Goal: Transaction & Acquisition: Purchase product/service

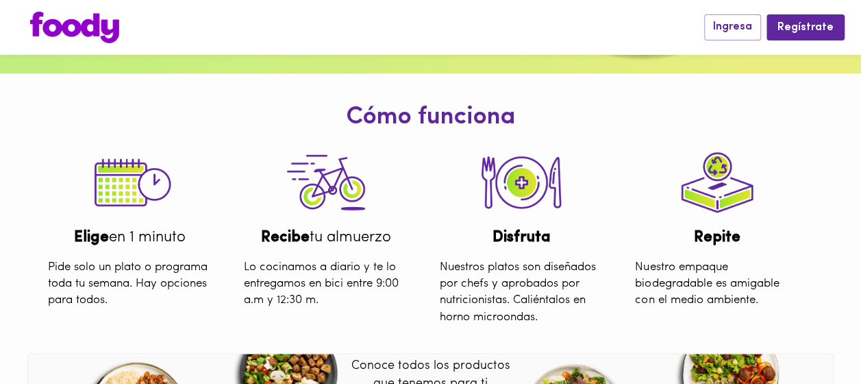
scroll to position [480, 0]
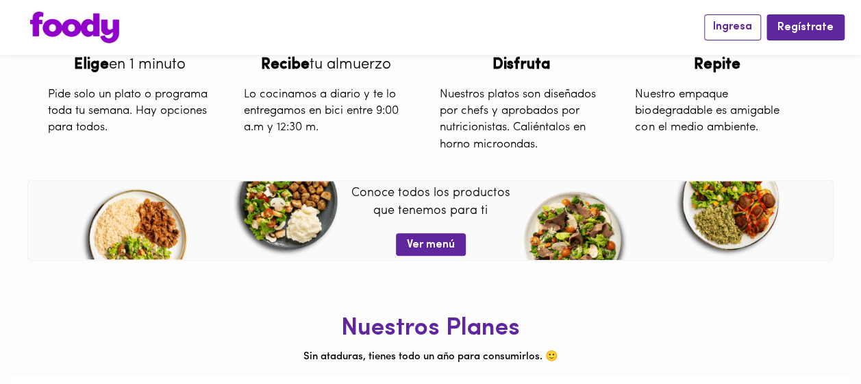
click at [747, 33] on span "Ingresa" at bounding box center [732, 27] width 39 height 13
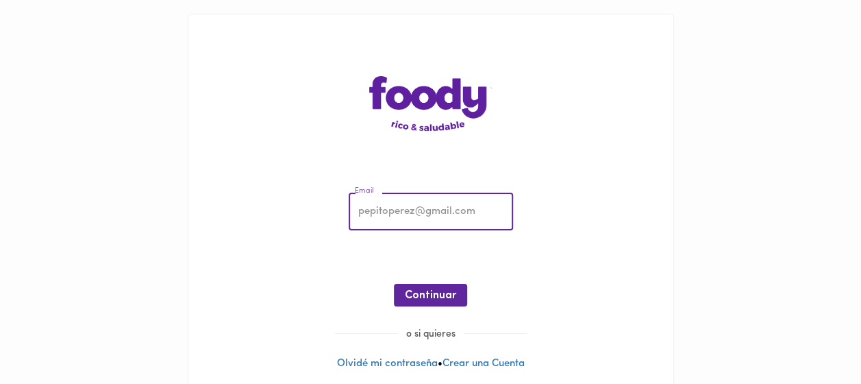
click at [454, 199] on input "email" at bounding box center [431, 212] width 164 height 38
click at [349, 35] on div "Email Email ¡Oops! Recuperar Clave Continuar o si quieres Olvidé mi contraseña …" at bounding box center [430, 199] width 485 height 370
click at [425, 212] on input "email" at bounding box center [431, 212] width 164 height 38
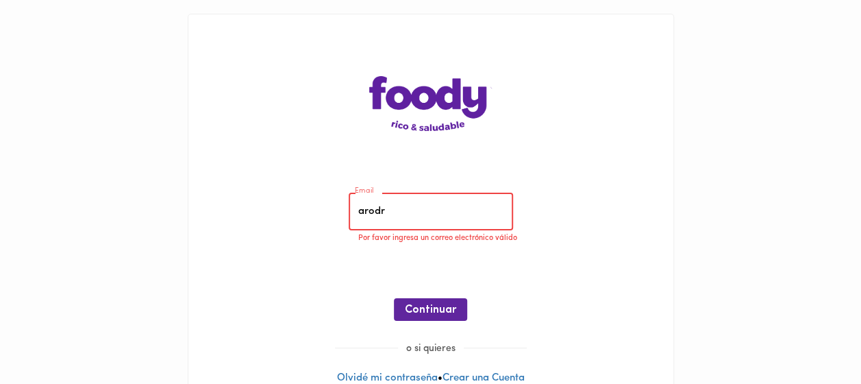
type input "[EMAIL_ADDRESS][DOMAIN_NAME]"
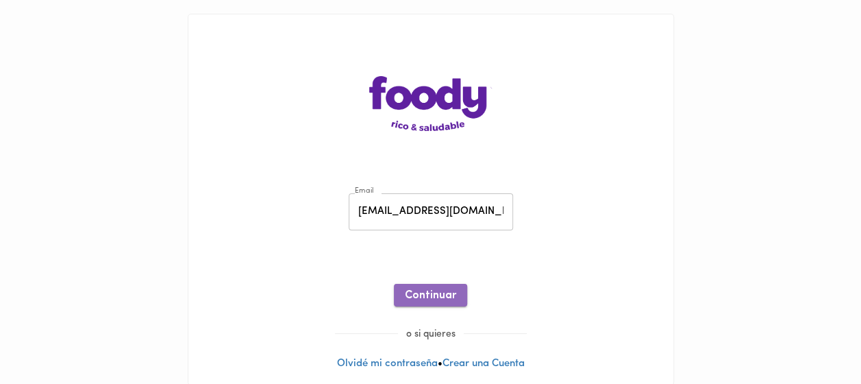
click at [433, 290] on button "Continuar" at bounding box center [430, 295] width 73 height 23
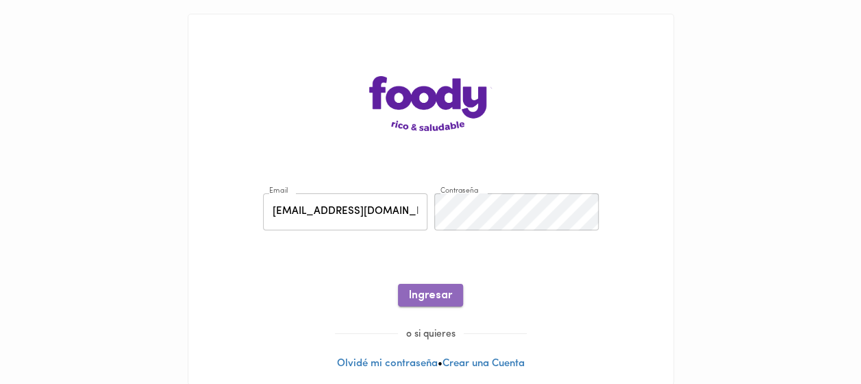
click at [423, 301] on span "Ingresar" at bounding box center [430, 295] width 43 height 13
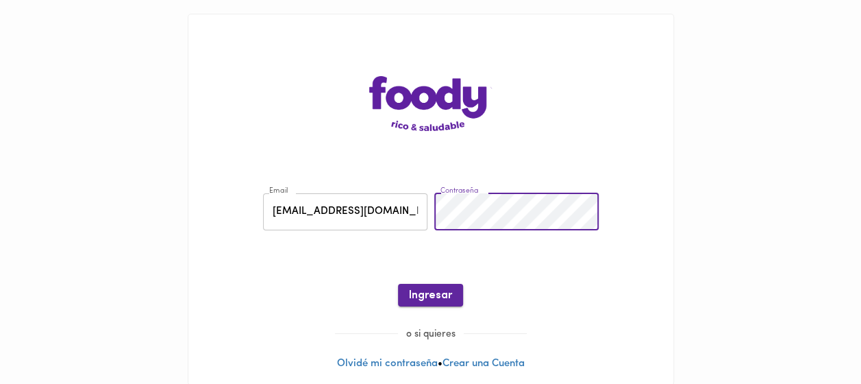
click at [436, 289] on span "Ingresar" at bounding box center [430, 295] width 43 height 13
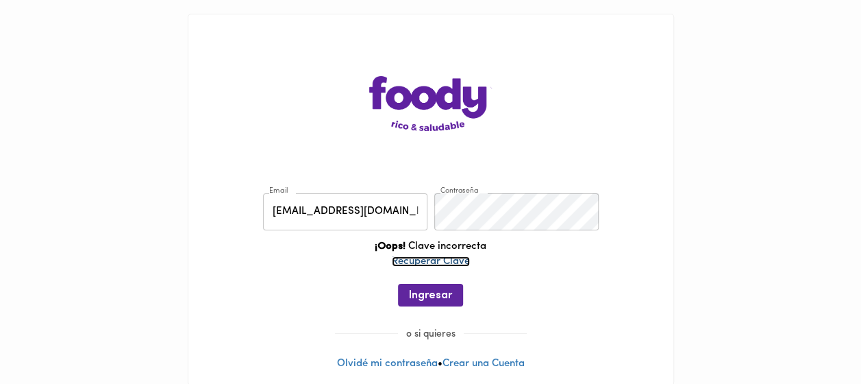
click at [449, 263] on link "Recuperar Clave" at bounding box center [431, 261] width 78 height 10
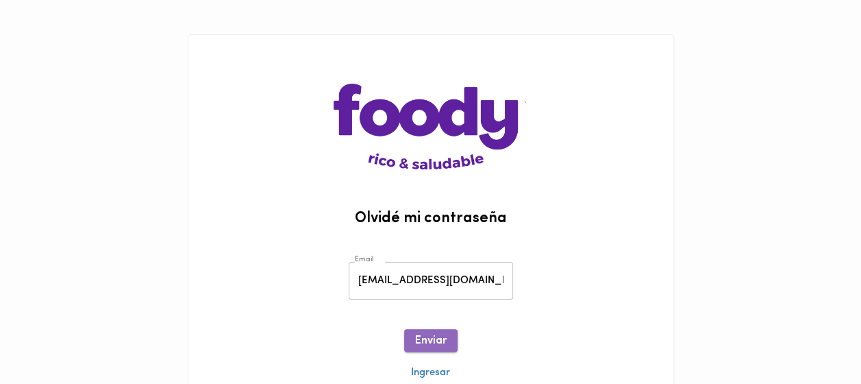
click at [448, 334] on button "Enviar" at bounding box center [430, 340] width 53 height 23
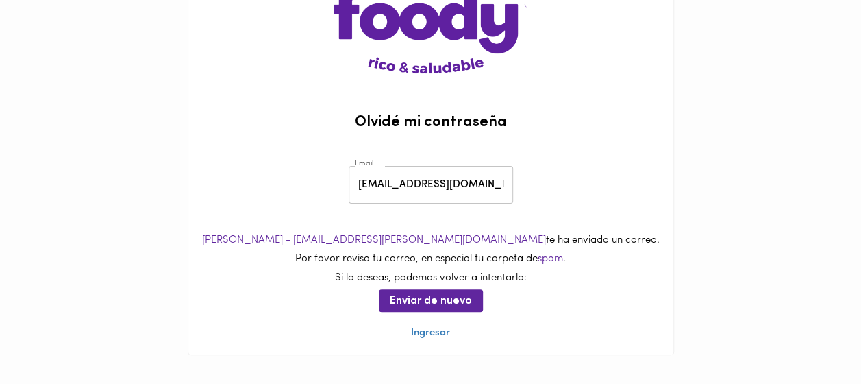
scroll to position [101, 0]
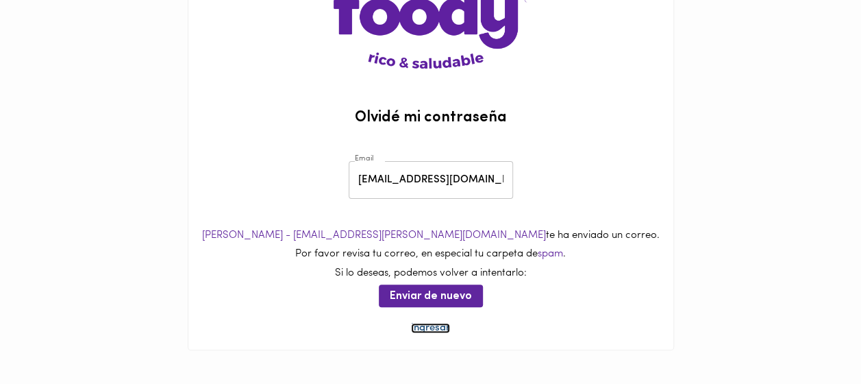
click at [421, 329] on link "Ingresar" at bounding box center [430, 328] width 39 height 10
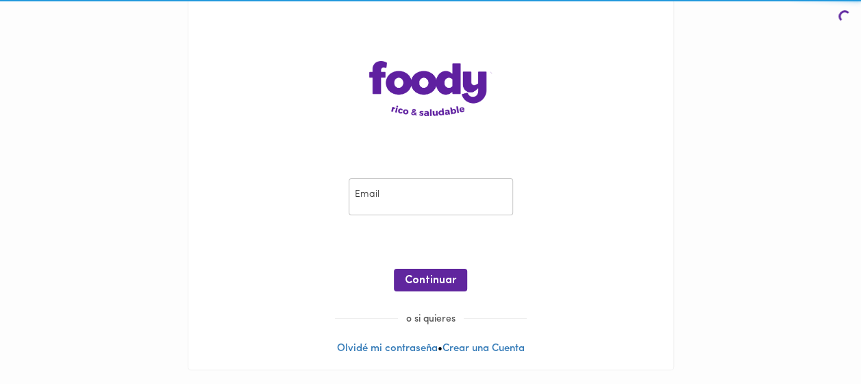
scroll to position [15, 0]
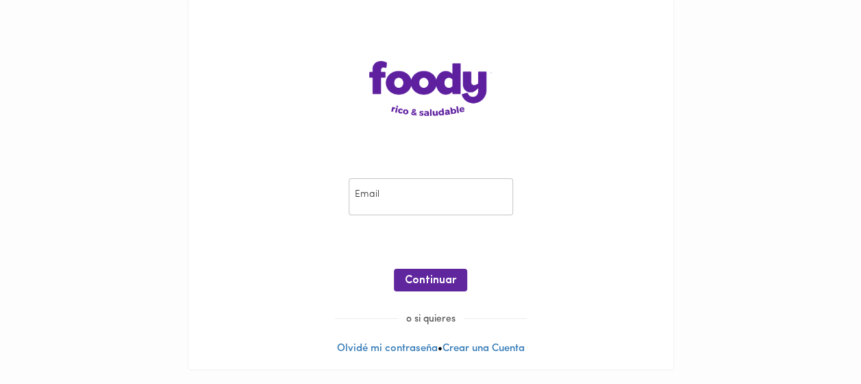
click at [390, 203] on input "email" at bounding box center [431, 197] width 164 height 38
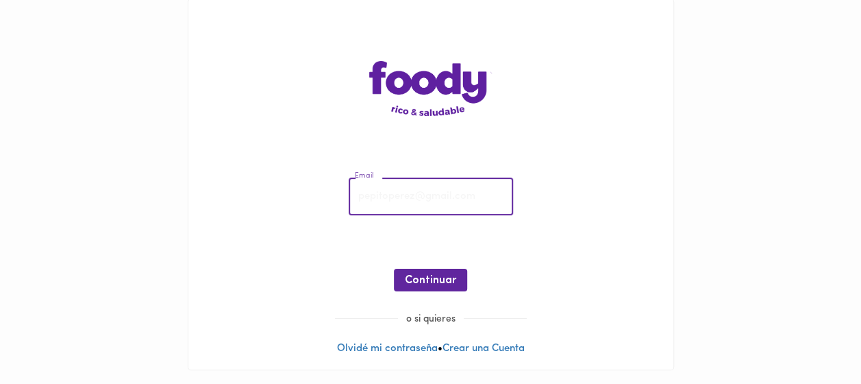
type input "[EMAIL_ADDRESS][DOMAIN_NAME]"
click at [425, 274] on span "Continuar" at bounding box center [430, 280] width 51 height 13
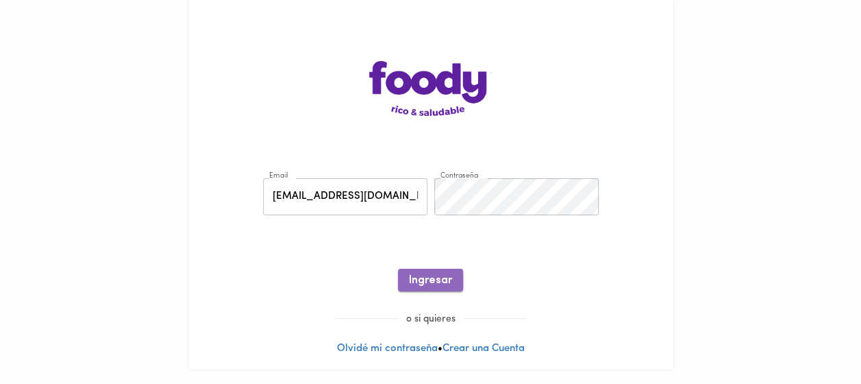
click at [442, 285] on span "Ingresar" at bounding box center [430, 280] width 43 height 13
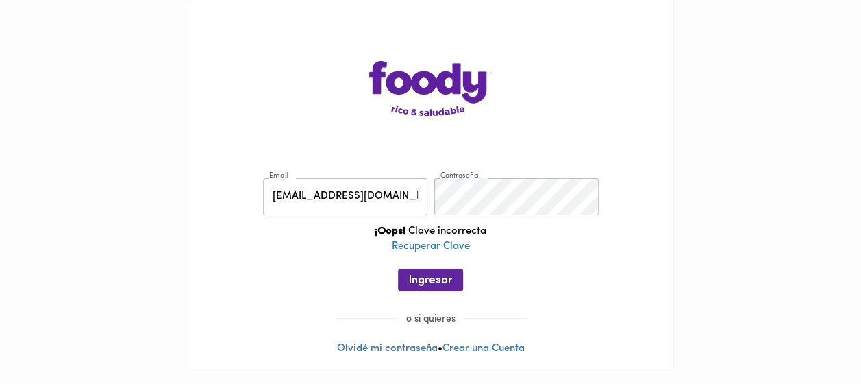
click at [442, 285] on span "Ingresar" at bounding box center [430, 280] width 43 height 13
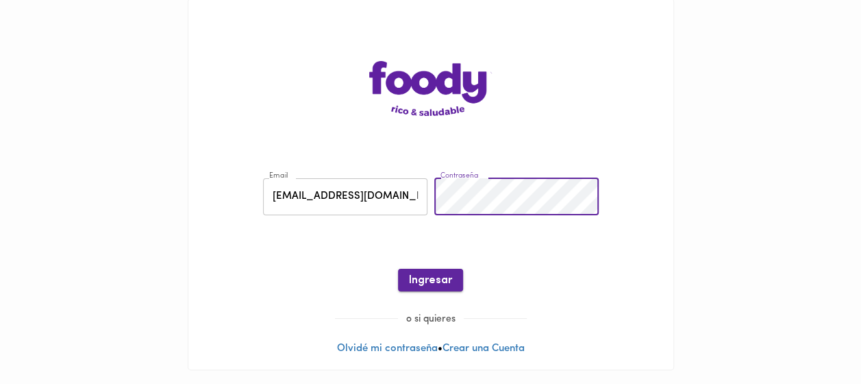
click at [443, 278] on span "Ingresar" at bounding box center [430, 280] width 43 height 13
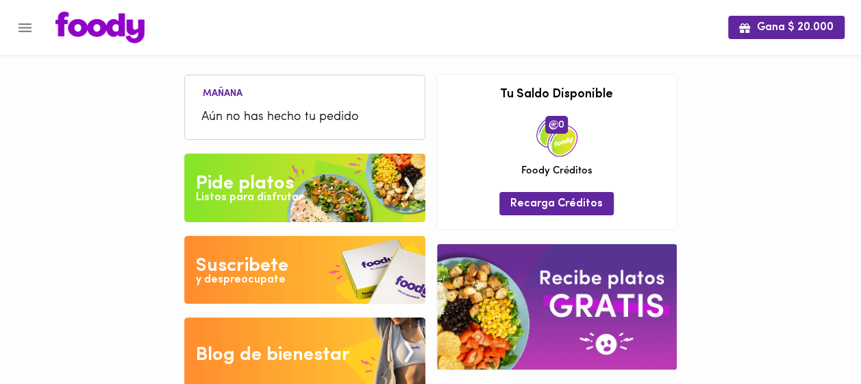
click at [297, 187] on img at bounding box center [304, 187] width 241 height 69
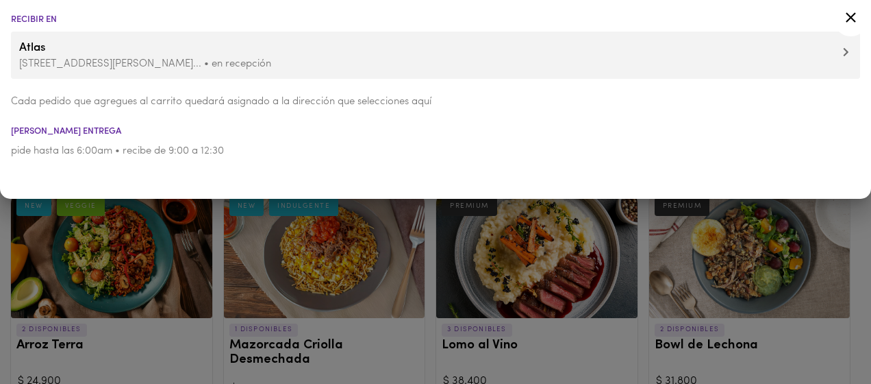
click at [845, 18] on icon at bounding box center [851, 17] width 17 height 17
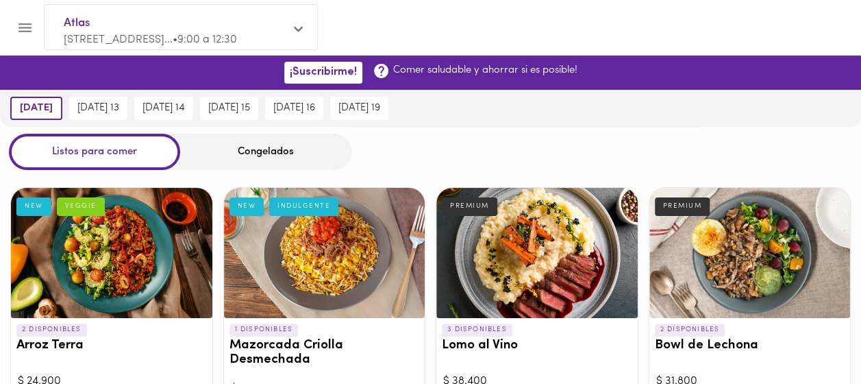
click at [254, 151] on div "Congelados" at bounding box center [265, 152] width 171 height 36
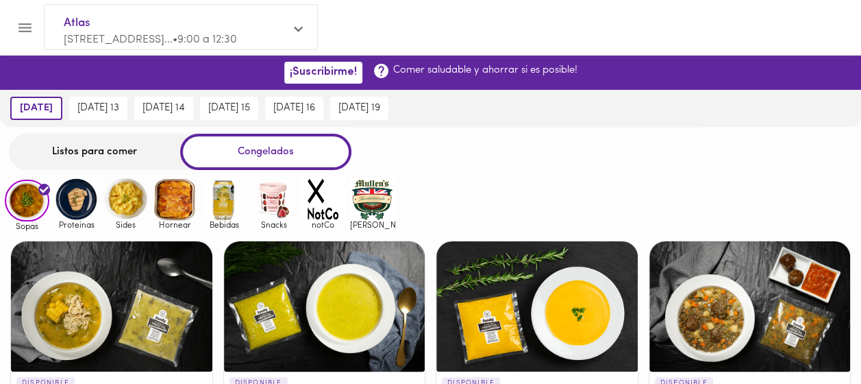
click at [100, 150] on div "Listos para comer" at bounding box center [94, 152] width 171 height 36
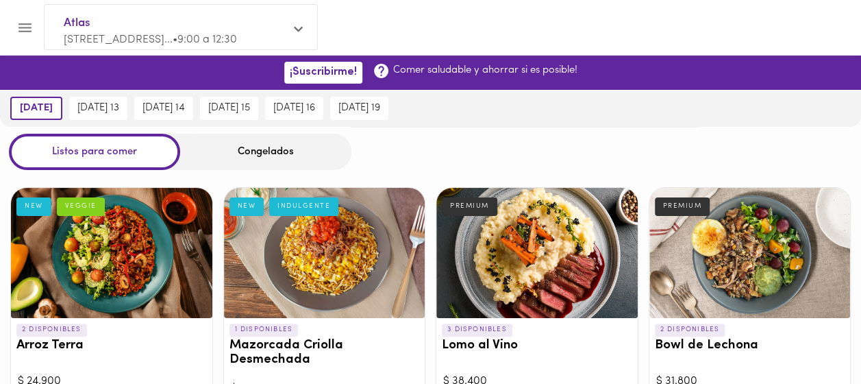
drag, startPoint x: 283, startPoint y: 158, endPoint x: 319, endPoint y: 152, distance: 36.0
click at [284, 158] on div "Congelados" at bounding box center [265, 152] width 171 height 36
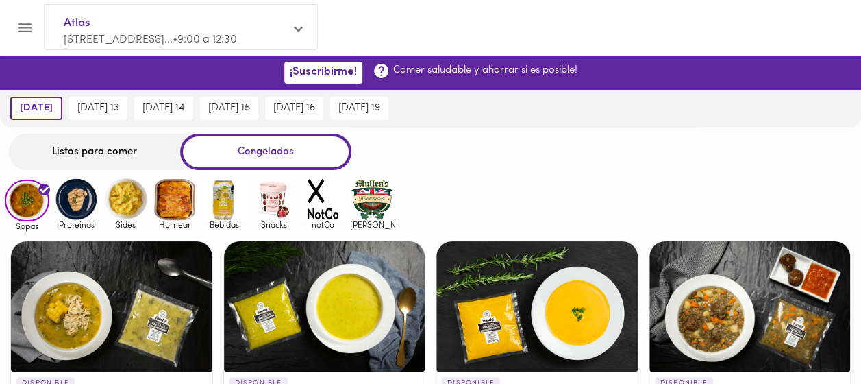
click at [84, 200] on img at bounding box center [76, 199] width 45 height 45
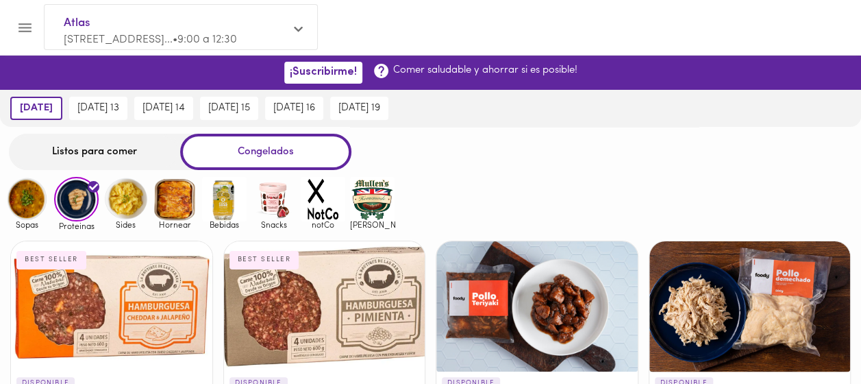
click at [136, 201] on img at bounding box center [125, 199] width 45 height 45
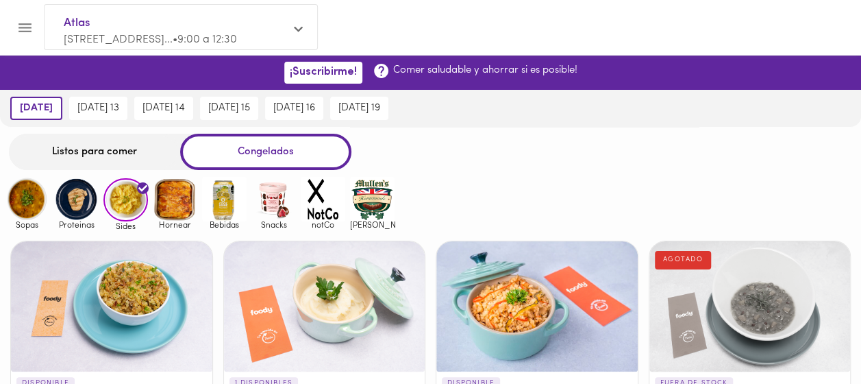
click at [174, 204] on img at bounding box center [175, 199] width 45 height 45
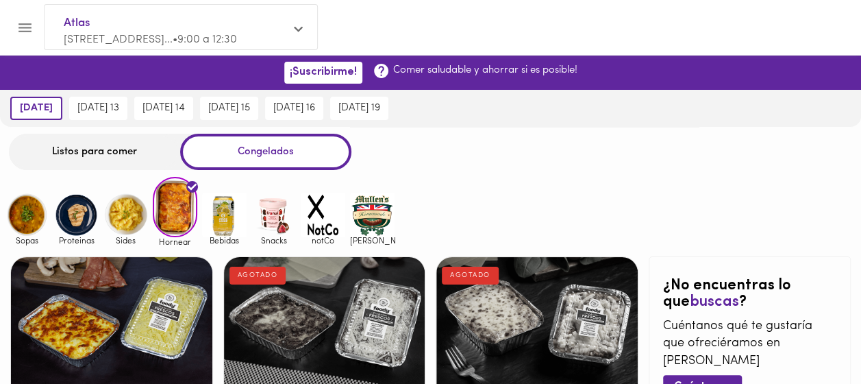
click at [228, 227] on img at bounding box center [224, 214] width 45 height 45
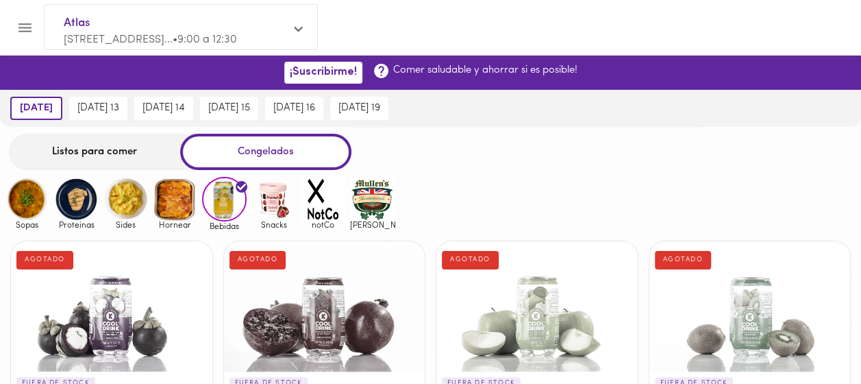
click at [374, 189] on img at bounding box center [372, 199] width 45 height 45
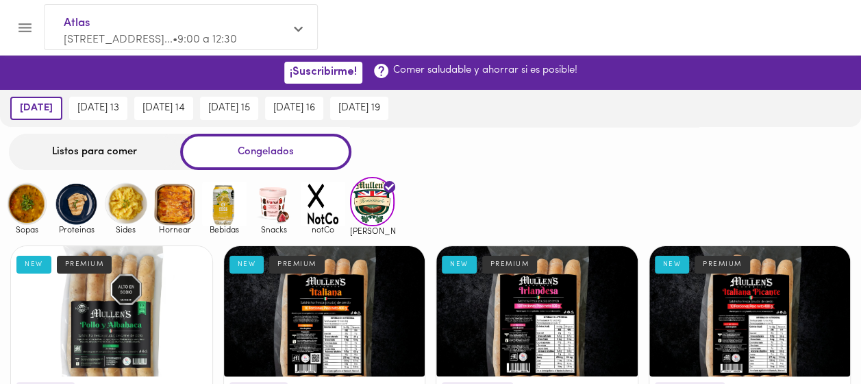
click at [269, 212] on img at bounding box center [273, 204] width 45 height 45
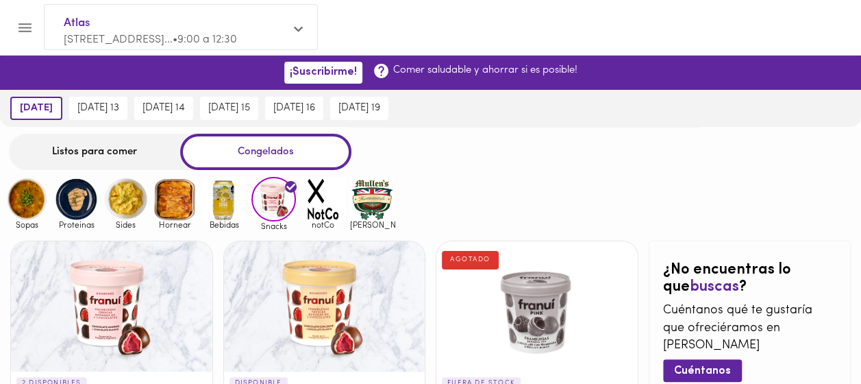
click at [114, 208] on img at bounding box center [125, 199] width 45 height 45
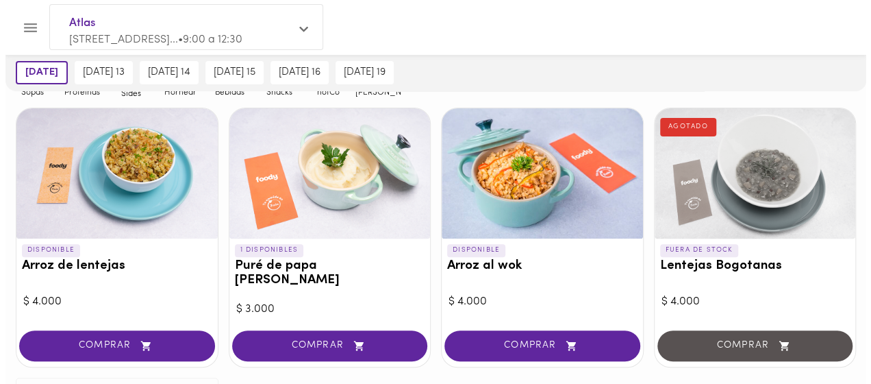
scroll to position [137, 0]
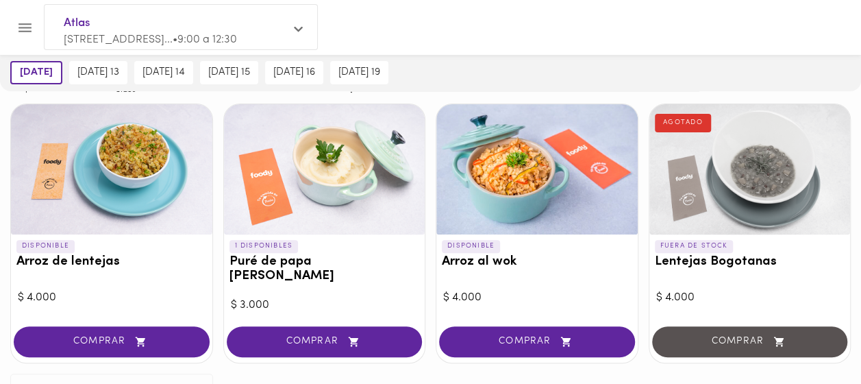
click at [106, 180] on div at bounding box center [111, 169] width 201 height 130
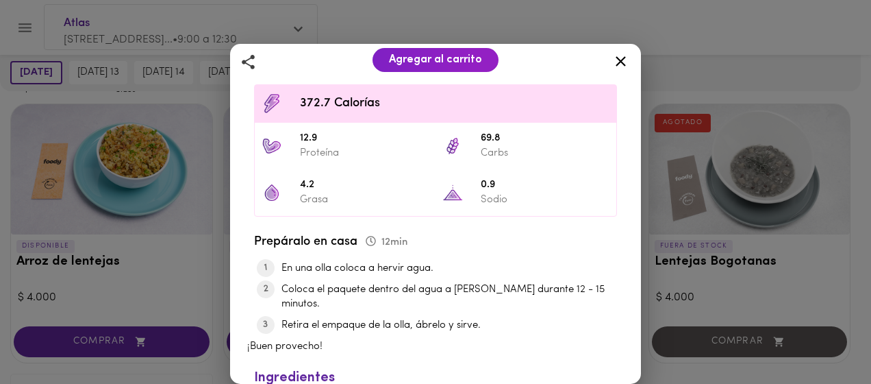
scroll to position [411, 0]
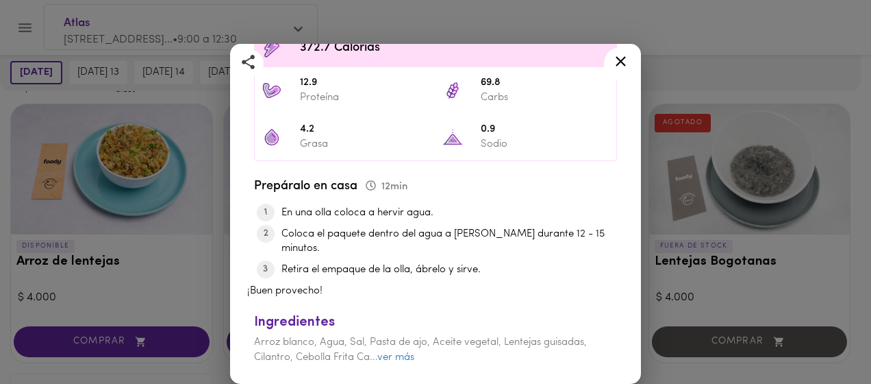
click at [625, 60] on icon at bounding box center [620, 61] width 17 height 17
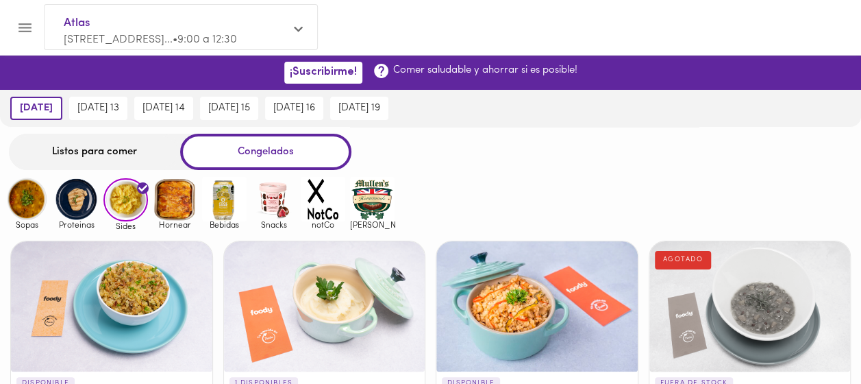
click at [79, 193] on img at bounding box center [76, 199] width 45 height 45
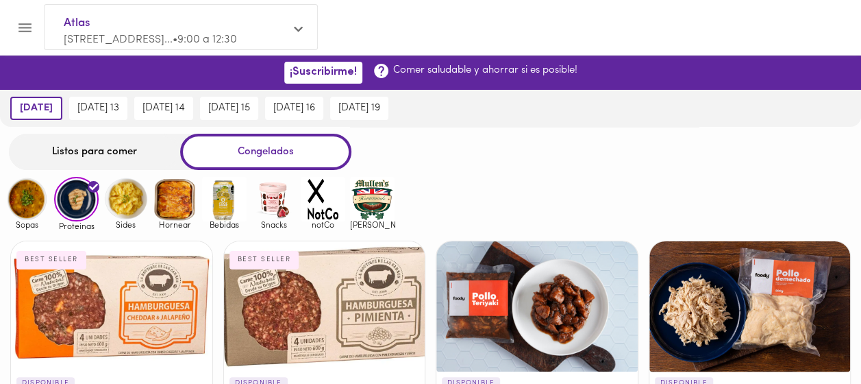
click at [71, 157] on div "Listos para comer" at bounding box center [94, 152] width 171 height 36
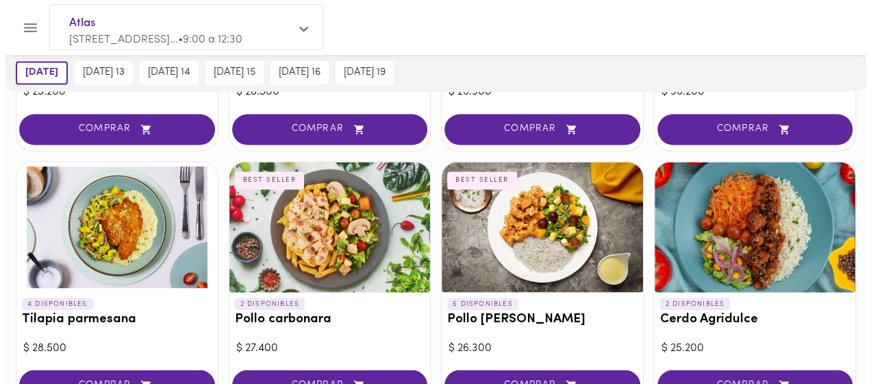
scroll to position [1085, 0]
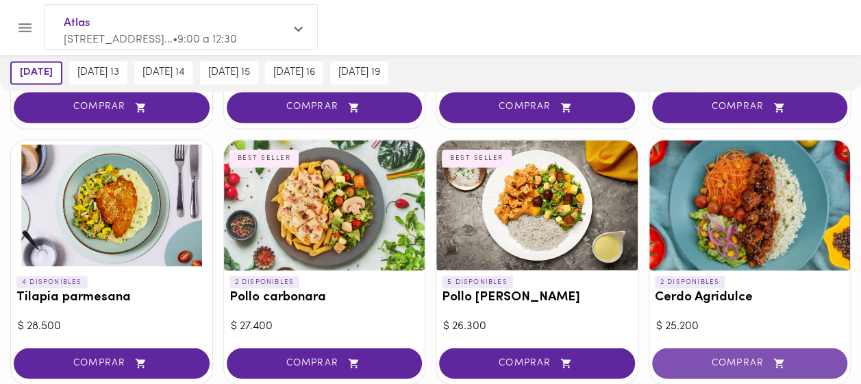
click at [718, 359] on span "COMPRAR" at bounding box center [750, 363] width 162 height 12
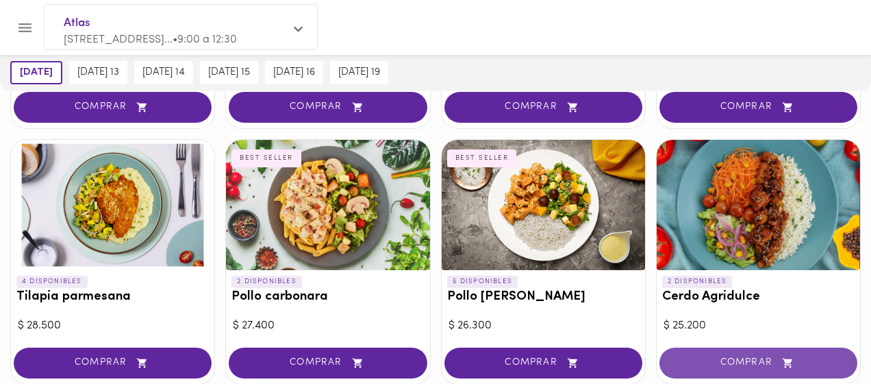
scroll to position [1086, 0]
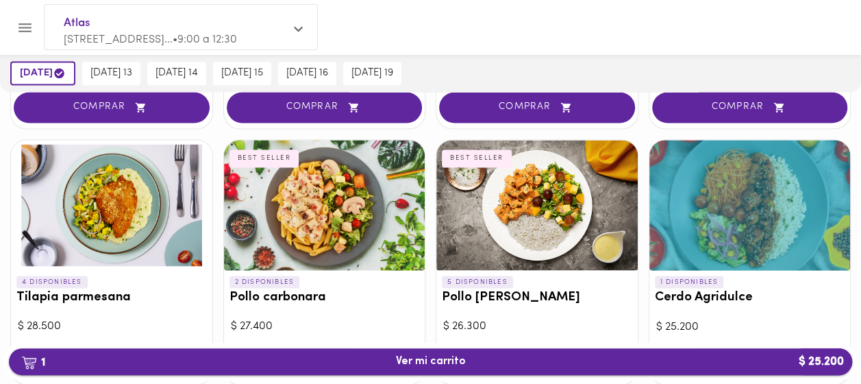
click at [589, 355] on span "1 Ver mi carrito $ 25.200" at bounding box center [430, 361] width 821 height 13
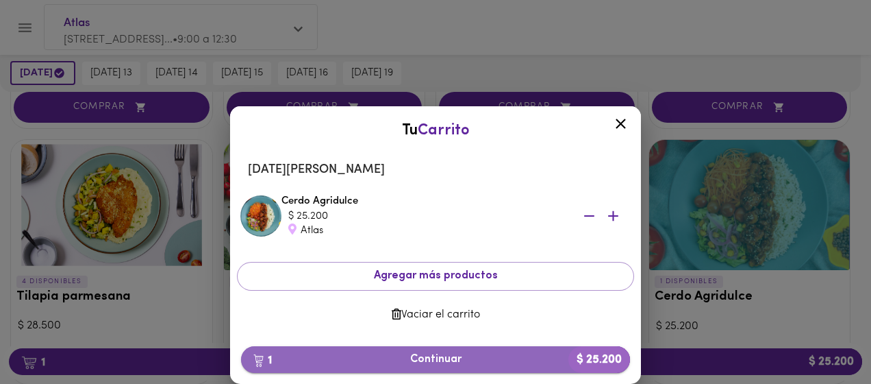
click at [425, 358] on span "1 Continuar $ 25.200" at bounding box center [435, 359] width 367 height 13
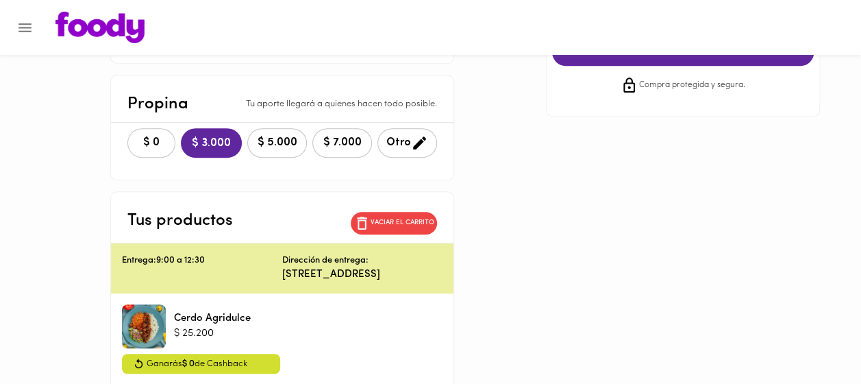
scroll to position [274, 0]
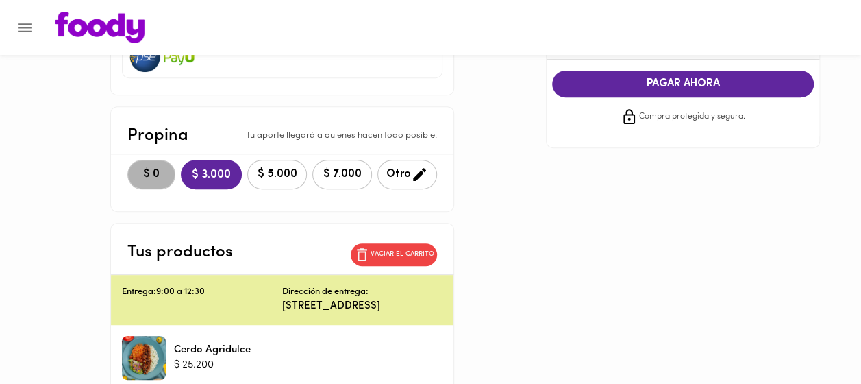
click at [127, 160] on button "$ 0" at bounding box center [151, 174] width 48 height 29
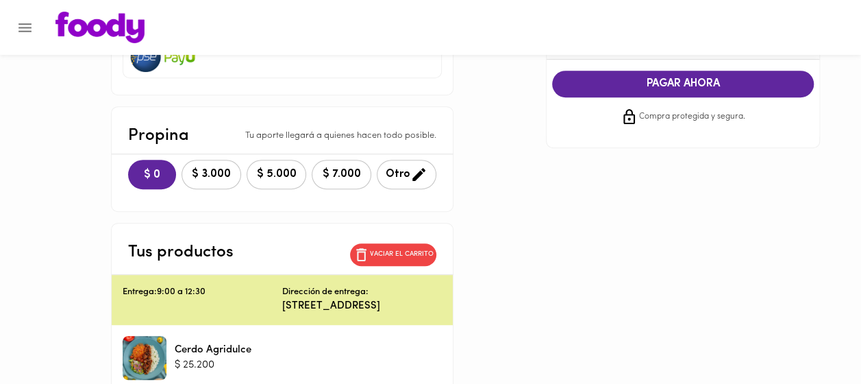
scroll to position [0, 0]
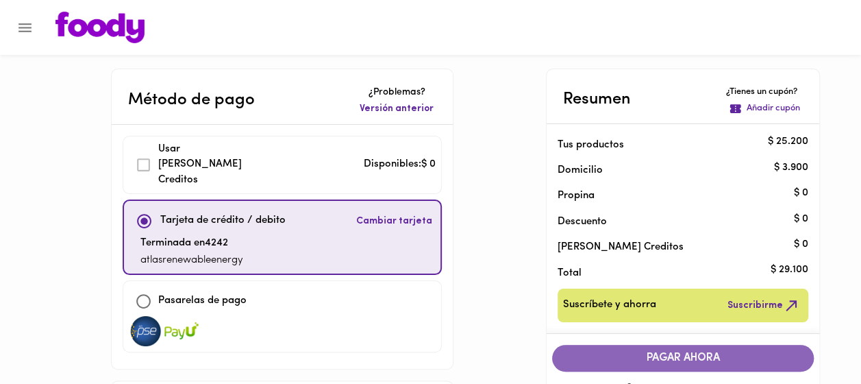
click at [706, 351] on span "PAGAR AHORA" at bounding box center [683, 357] width 234 height 13
